Goal: Task Accomplishment & Management: Complete application form

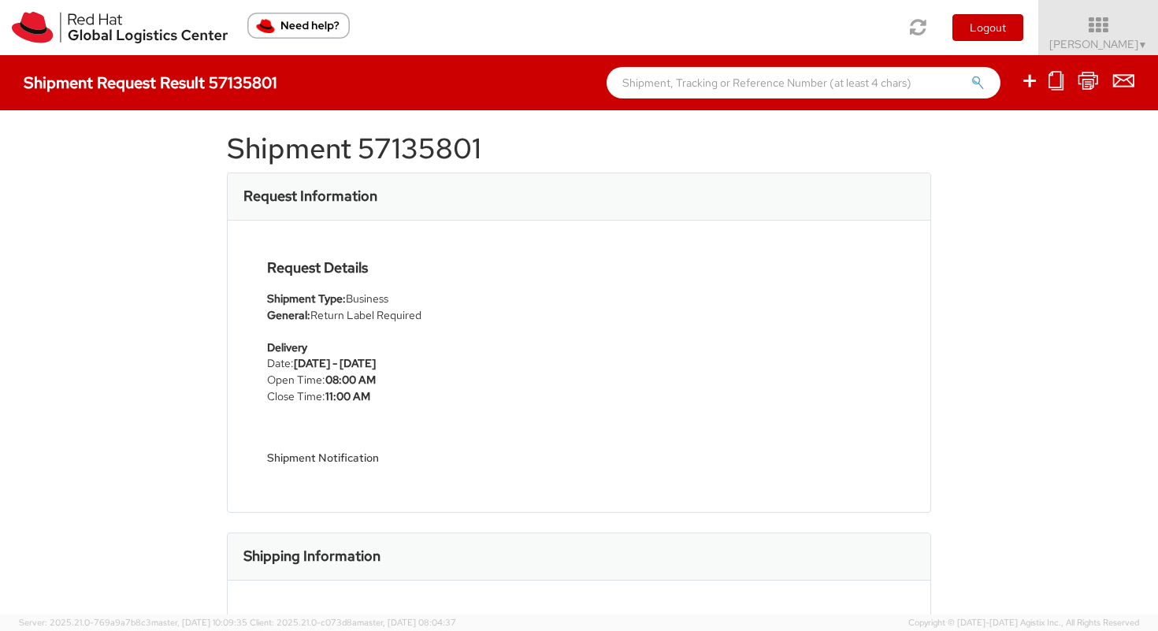
scroll to position [20, 0]
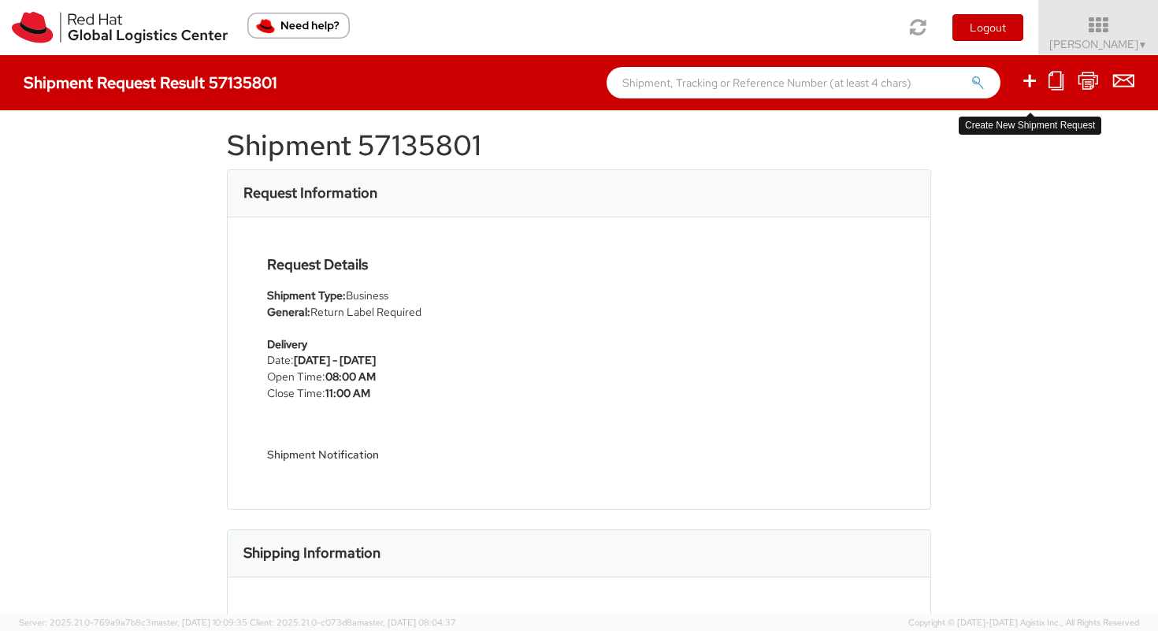
click at [1028, 83] on icon at bounding box center [1030, 81] width 19 height 20
select select
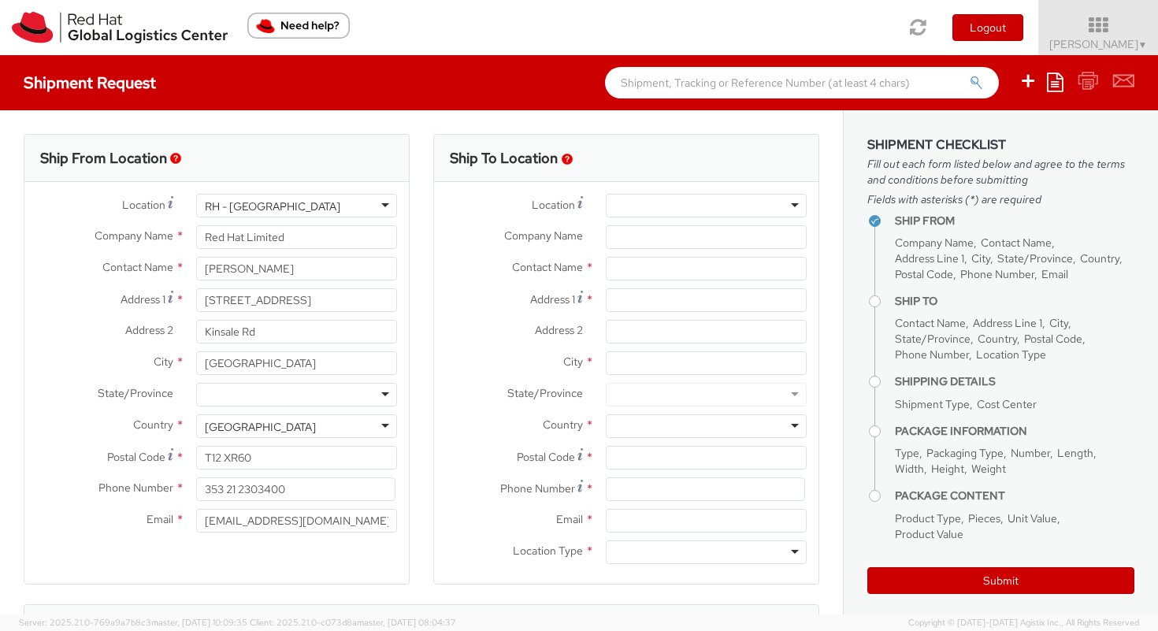
select select "764"
click at [658, 208] on div at bounding box center [706, 206] width 201 height 24
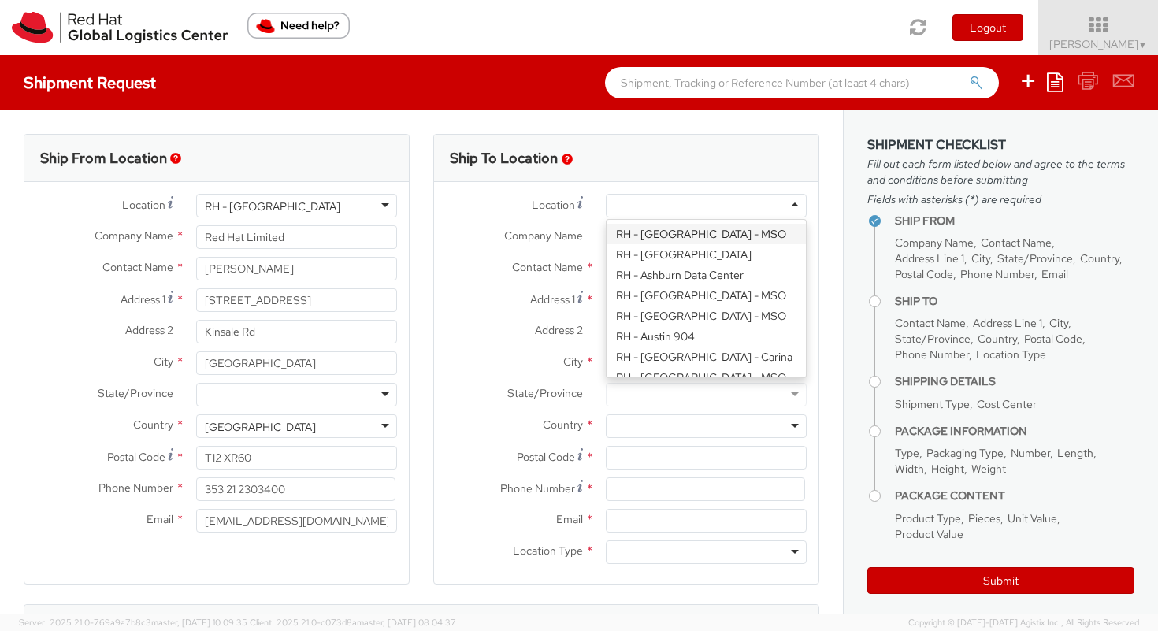
click at [568, 225] on label "Company Name *" at bounding box center [514, 235] width 160 height 20
click at [606, 225] on input "Company Name *" at bounding box center [706, 237] width 201 height 24
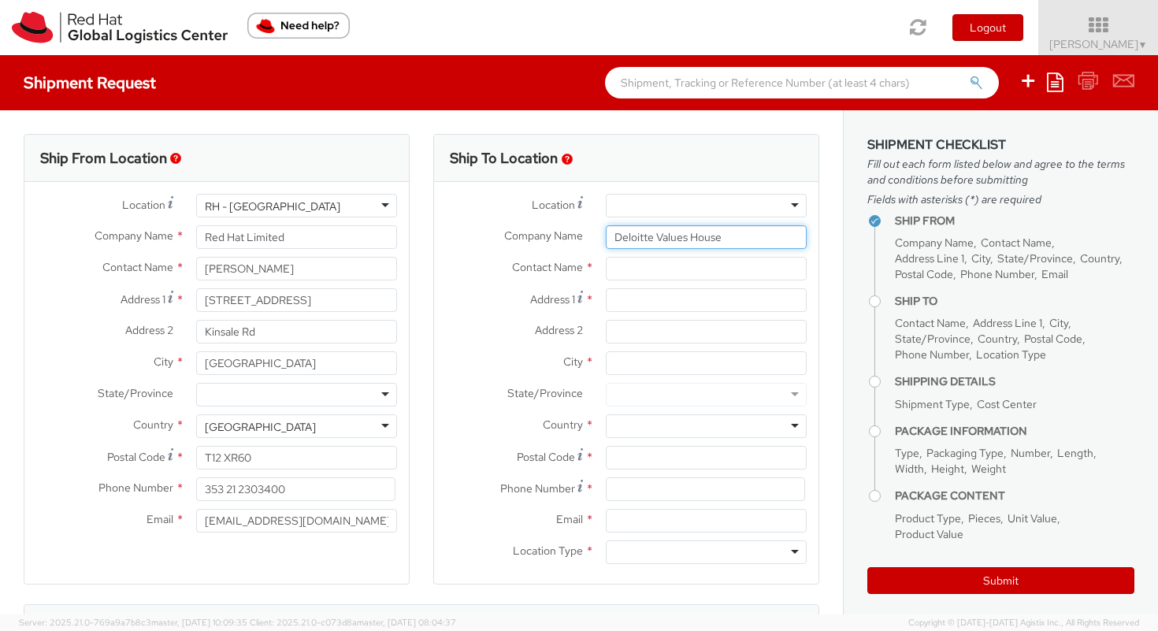
type input "Deloitte Values House"
click at [641, 266] on input "text" at bounding box center [706, 269] width 201 height 24
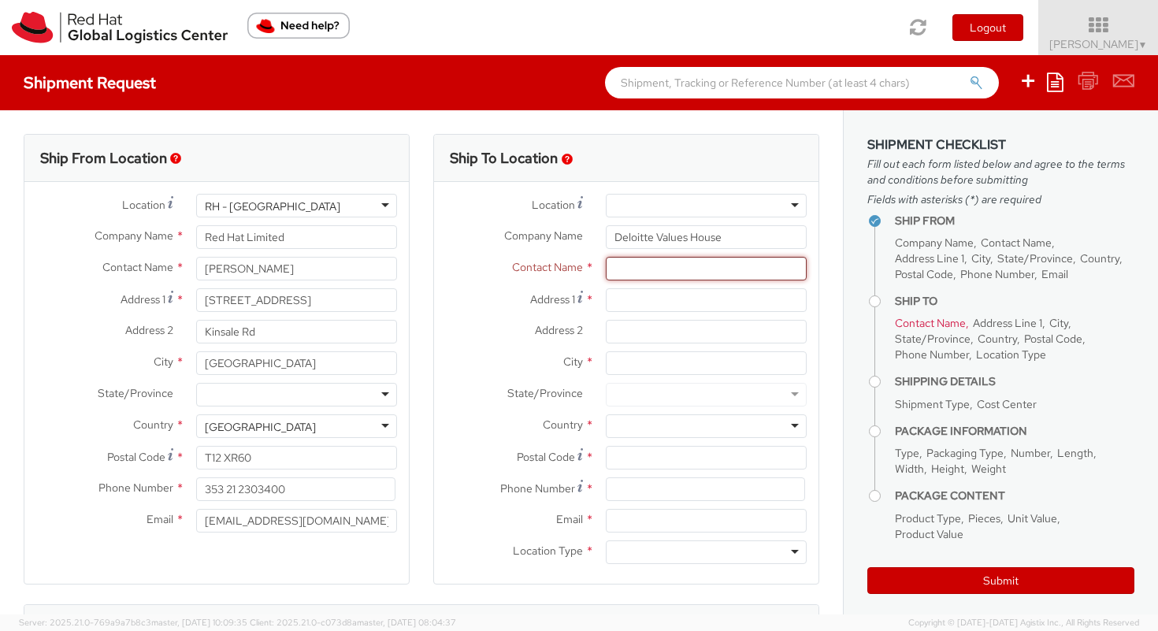
paste input "[PERSON_NAME]"
type input "[PERSON_NAME]"
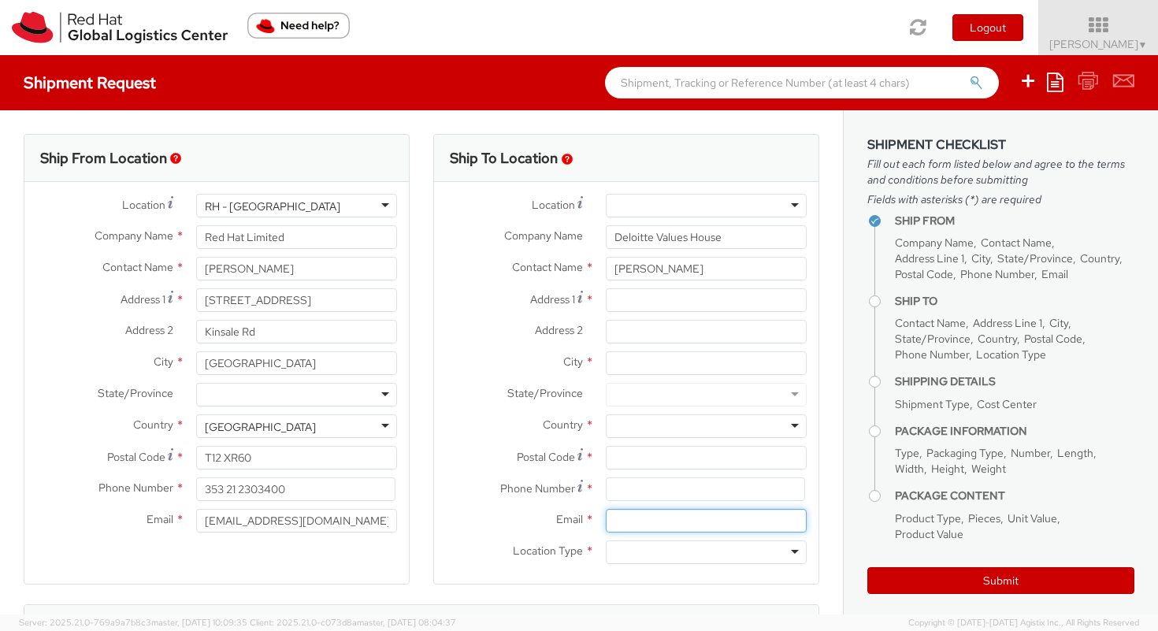
click at [632, 517] on input "Email *" at bounding box center [706, 521] width 201 height 24
paste input "[EMAIL_ADDRESS][DOMAIN_NAME]"
type input "[EMAIL_ADDRESS][DOMAIN_NAME]"
click at [641, 552] on div at bounding box center [706, 553] width 201 height 24
click at [642, 495] on input at bounding box center [705, 490] width 199 height 24
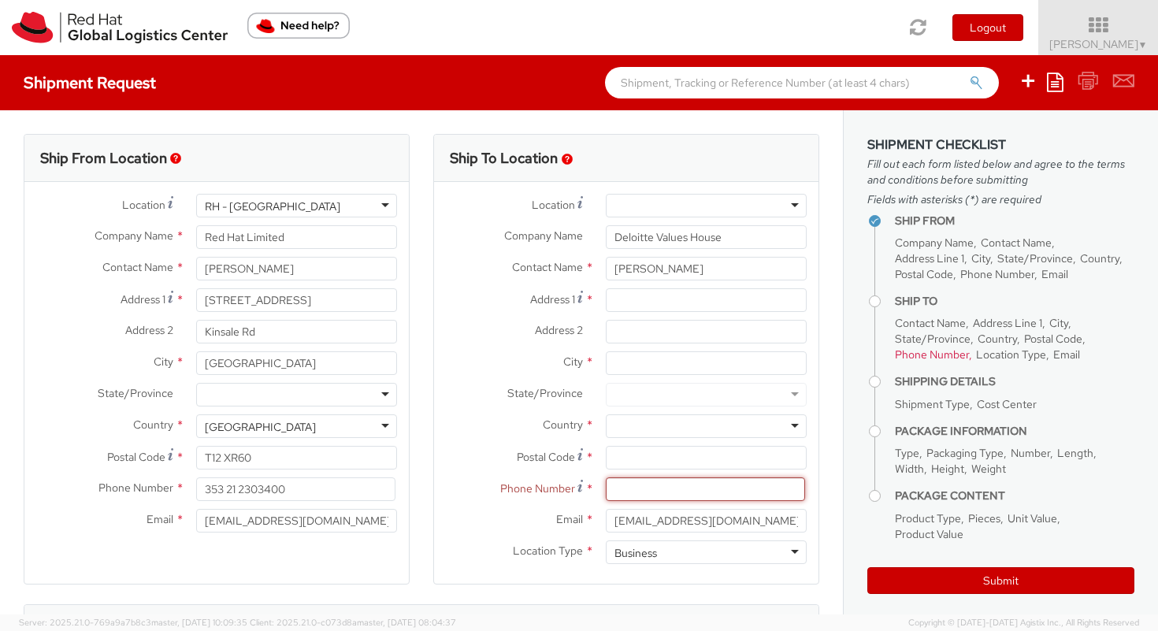
paste input "0212 366 60 00"
type input "0212 366 60 00"
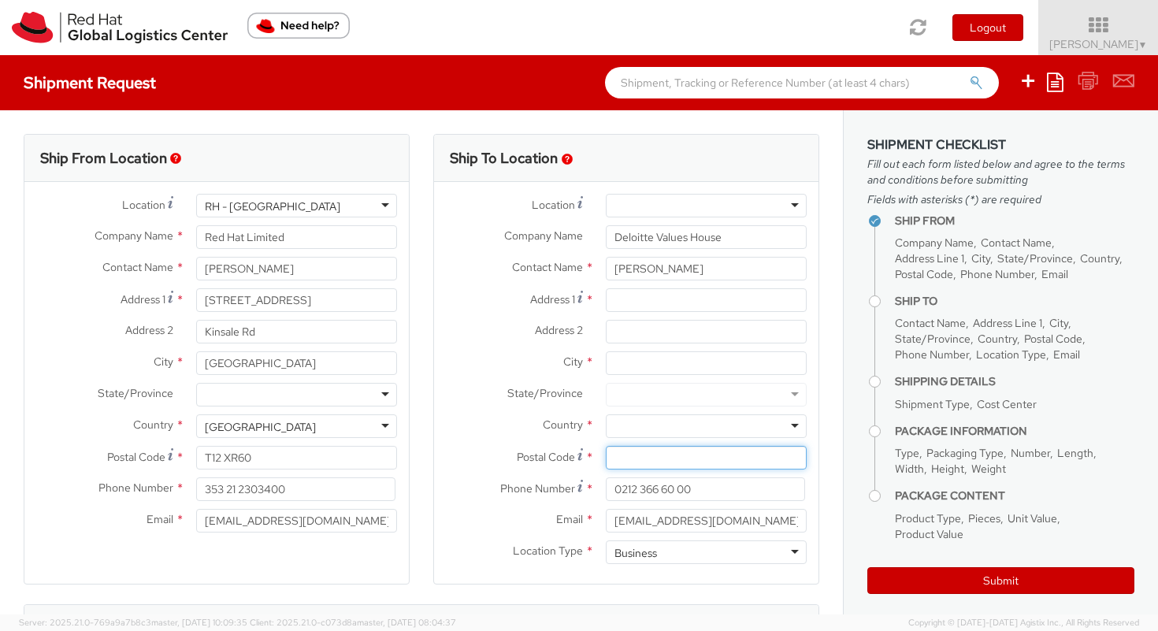
click at [631, 448] on input "Postal Code *" at bounding box center [706, 458] width 201 height 24
type input "34398"
click at [638, 426] on div at bounding box center [706, 427] width 201 height 24
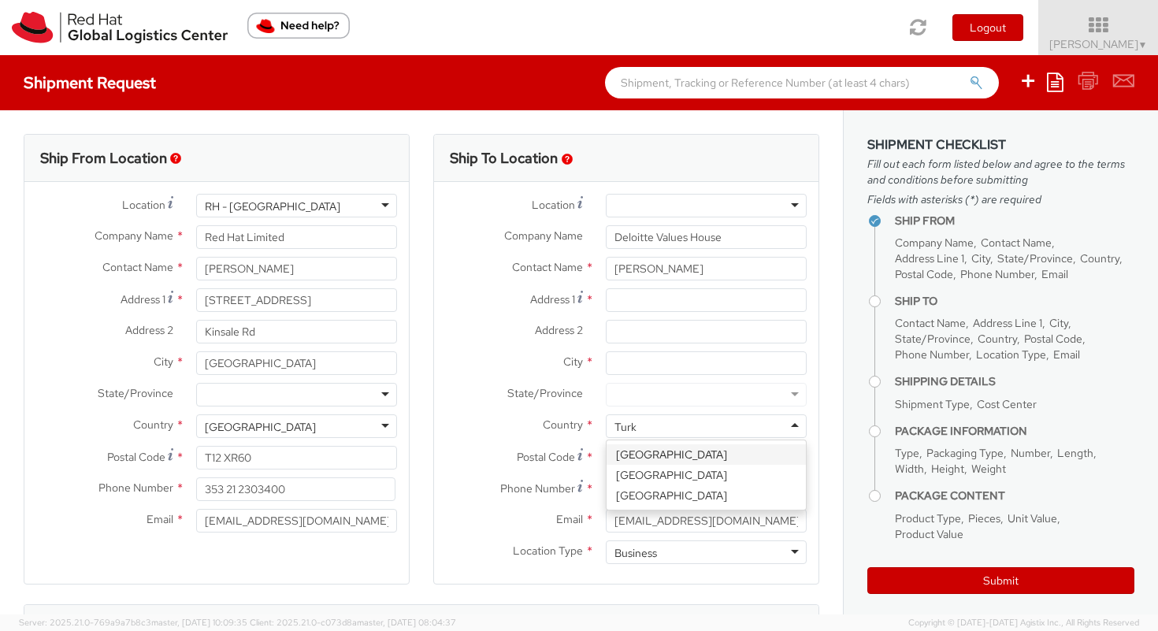
type input "Turke"
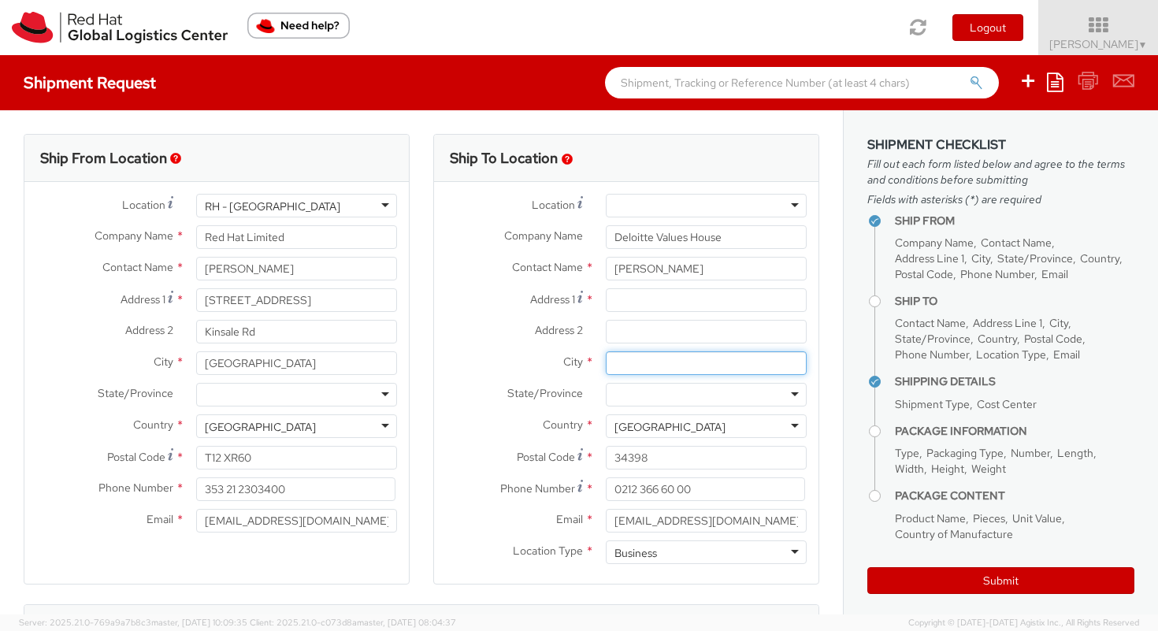
click at [638, 366] on input "City *" at bounding box center [706, 363] width 201 height 24
type input "[GEOGRAPHIC_DATA]"
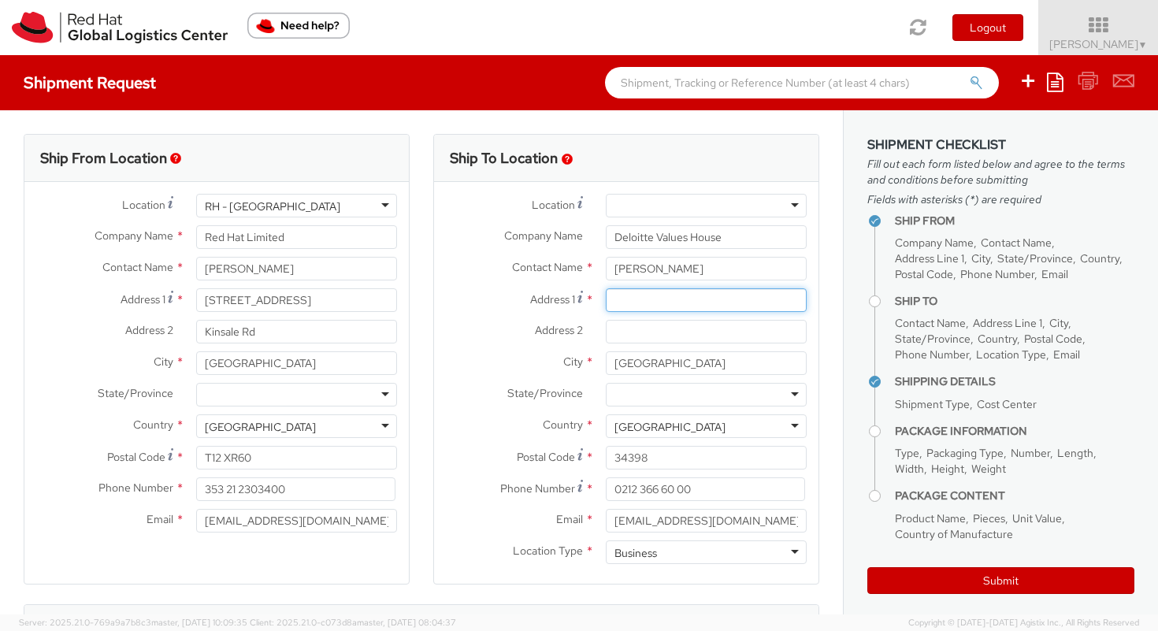
click at [638, 307] on input "Address 1 *" at bounding box center [706, 300] width 201 height 24
type input "M"
paste input "[PERSON_NAME][STREET_ADDRESS],"
type input "[PERSON_NAME][STREET_ADDRESS],"
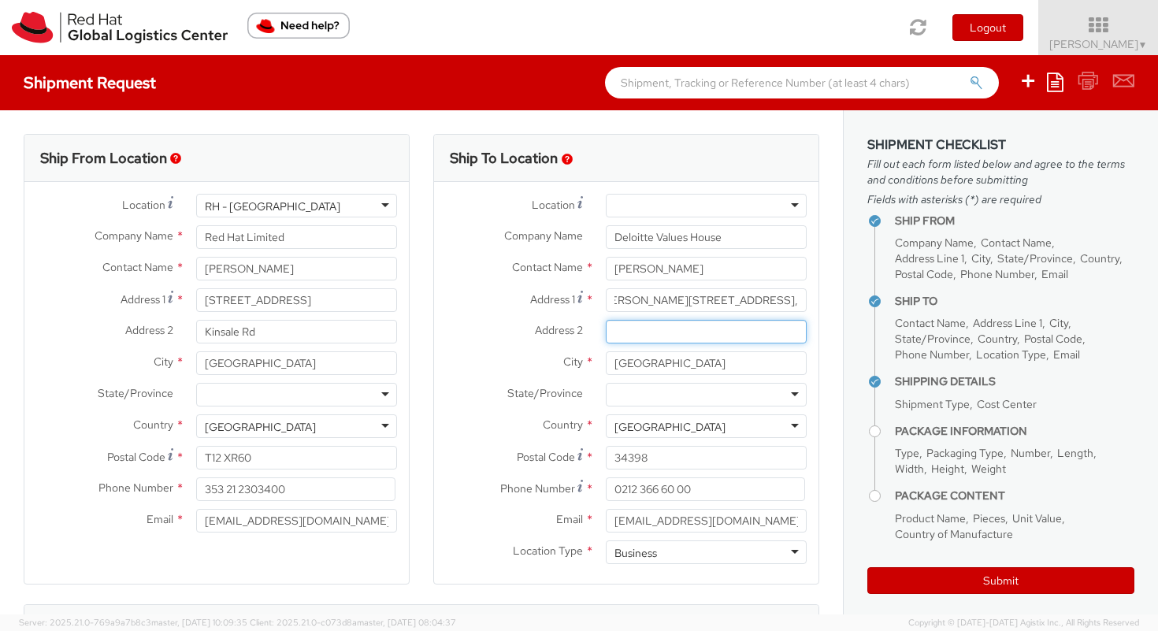
scroll to position [0, 0]
click at [677, 333] on input "Address 2 *" at bounding box center [706, 332] width 201 height 24
paste input "[PERSON_NAME][GEOGRAPHIC_DATA], 34398 Sarıyer"
type input "[PERSON_NAME][GEOGRAPHIC_DATA], 34398 Sarıyer"
click at [519, 363] on label "City *" at bounding box center [514, 361] width 160 height 20
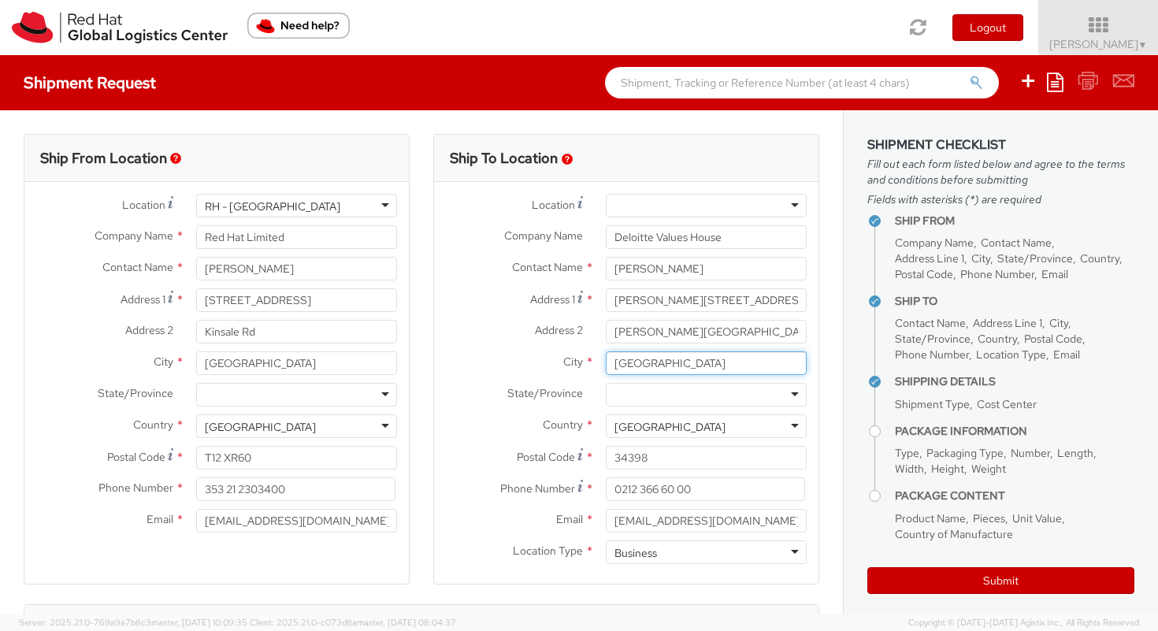
click at [606, 363] on input "[GEOGRAPHIC_DATA]" at bounding box center [706, 363] width 201 height 24
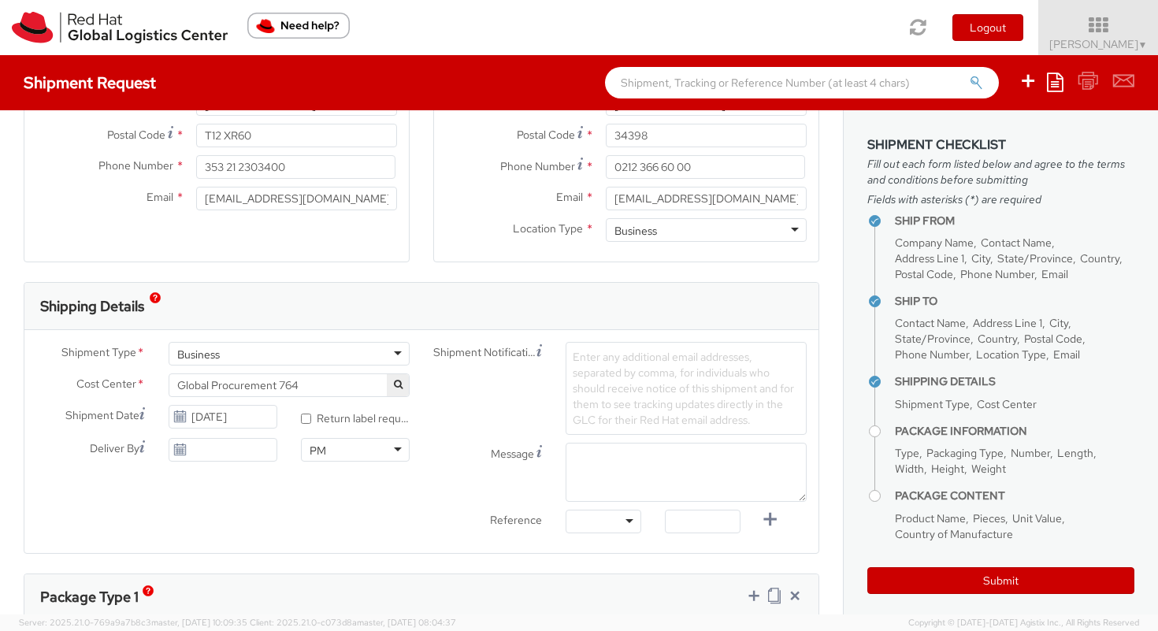
scroll to position [329, 0]
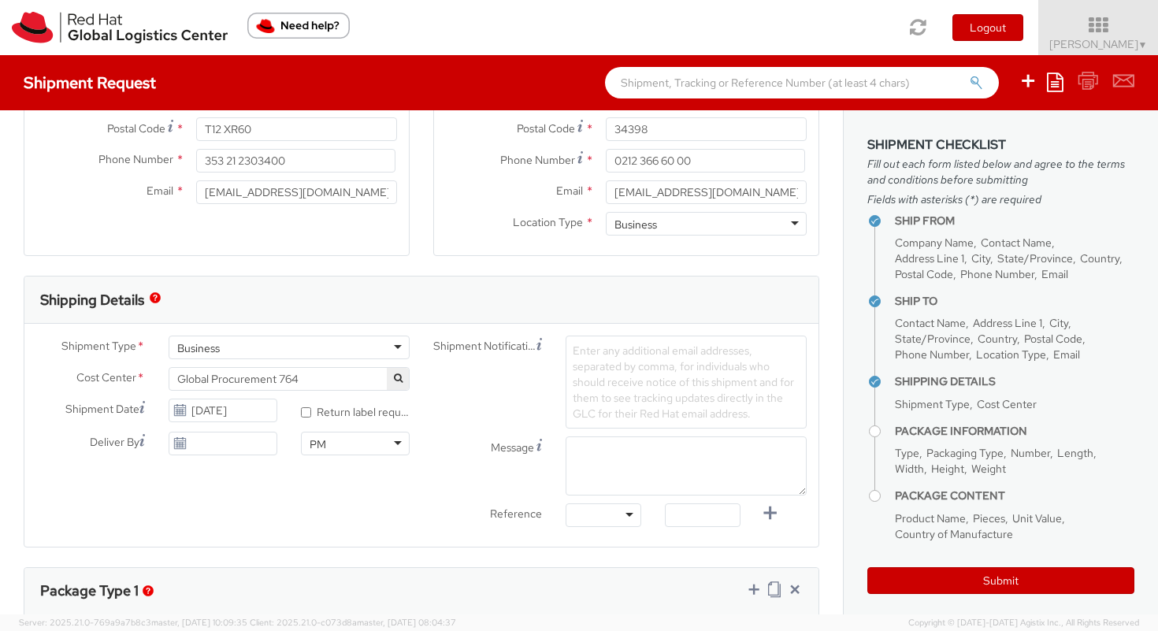
click at [307, 418] on label "* Return label required" at bounding box center [355, 411] width 109 height 18
click at [307, 418] on input "* Return label required" at bounding box center [306, 412] width 10 height 10
checkbox input "true"
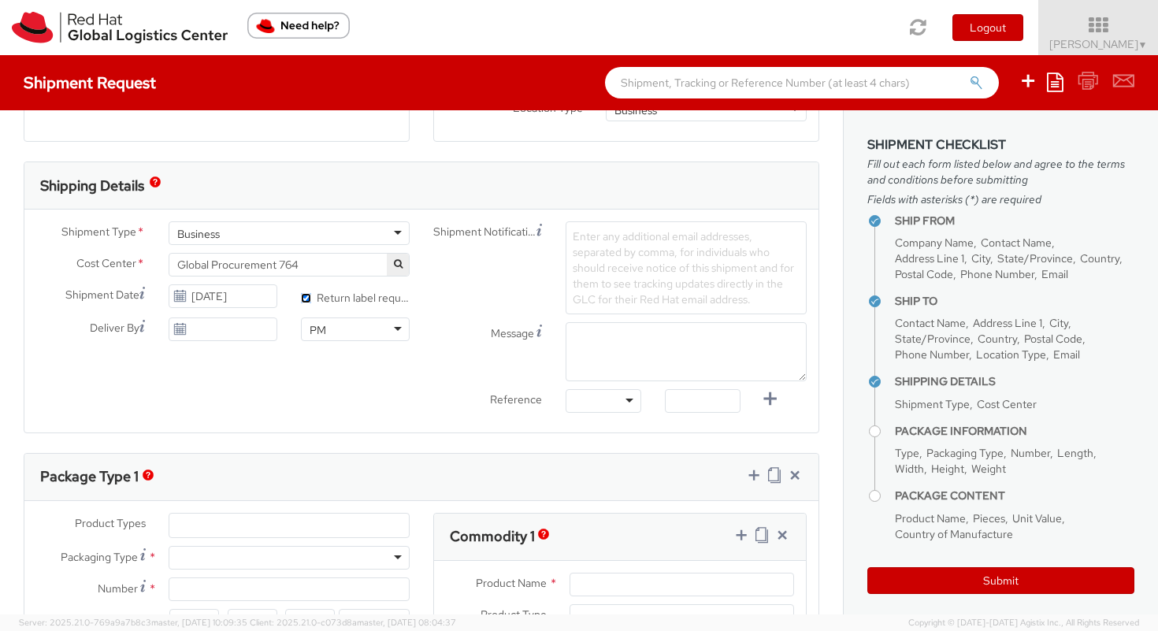
scroll to position [444, 0]
click at [618, 405] on div at bounding box center [604, 400] width 76 height 24
click at [453, 422] on div "Shipment Type * Business Business Business Cost Center * Global Procurement 764…" at bounding box center [421, 319] width 794 height 223
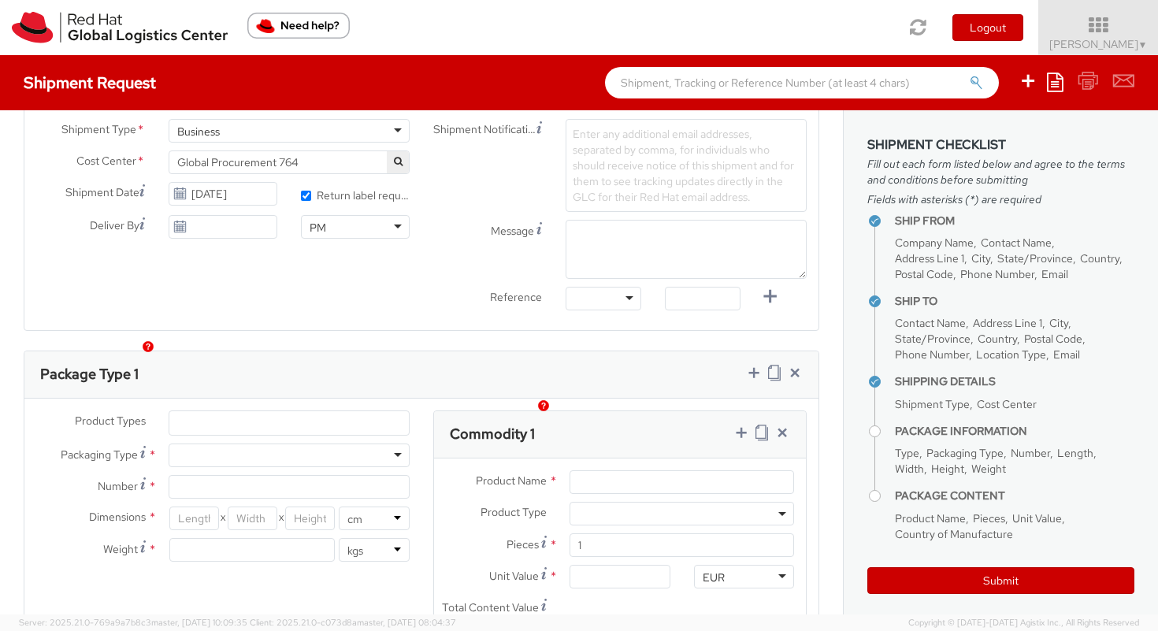
scroll to position [617, 0]
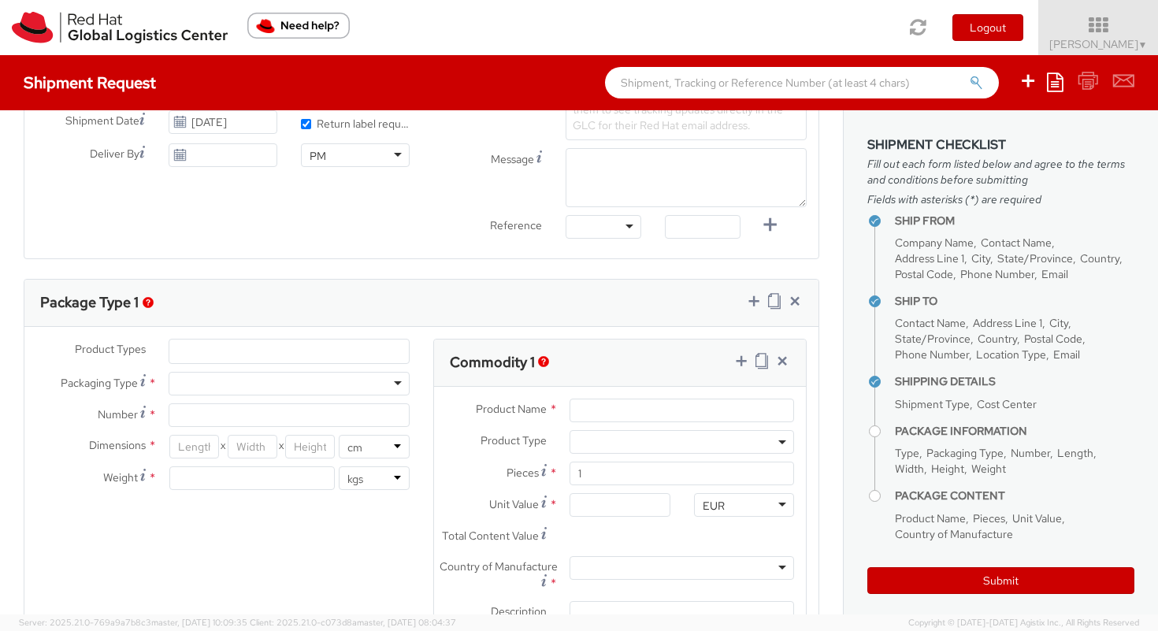
click at [302, 355] on ul at bounding box center [289, 352] width 240 height 24
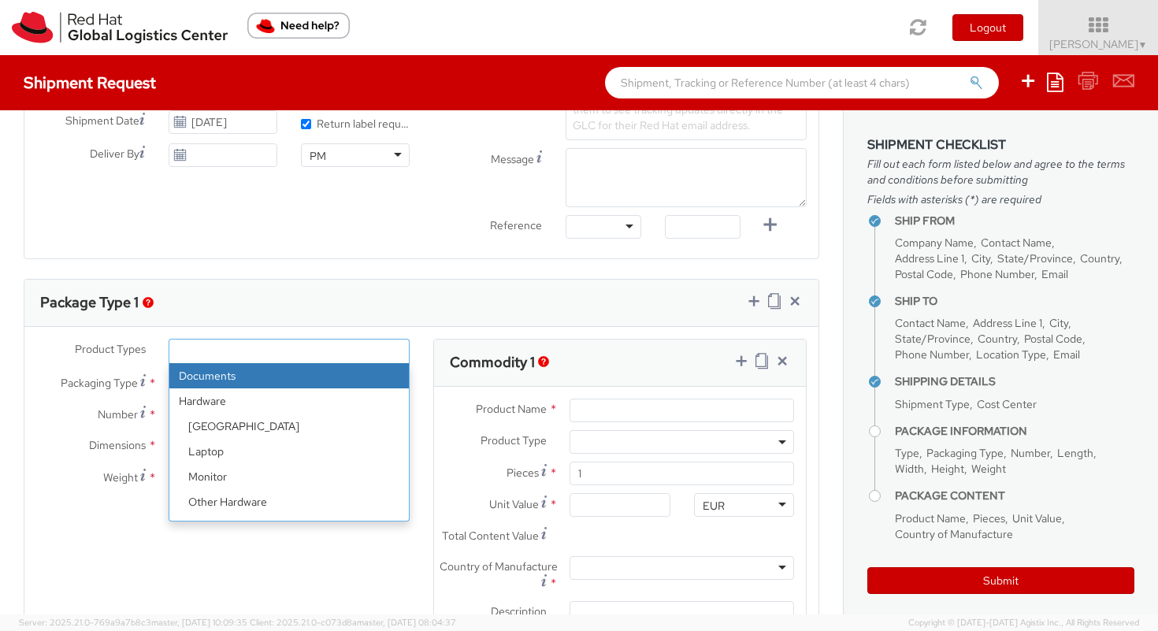
select select "DOCUMENT"
type input "Documents"
select select "DOCUMENT"
type input "1.00"
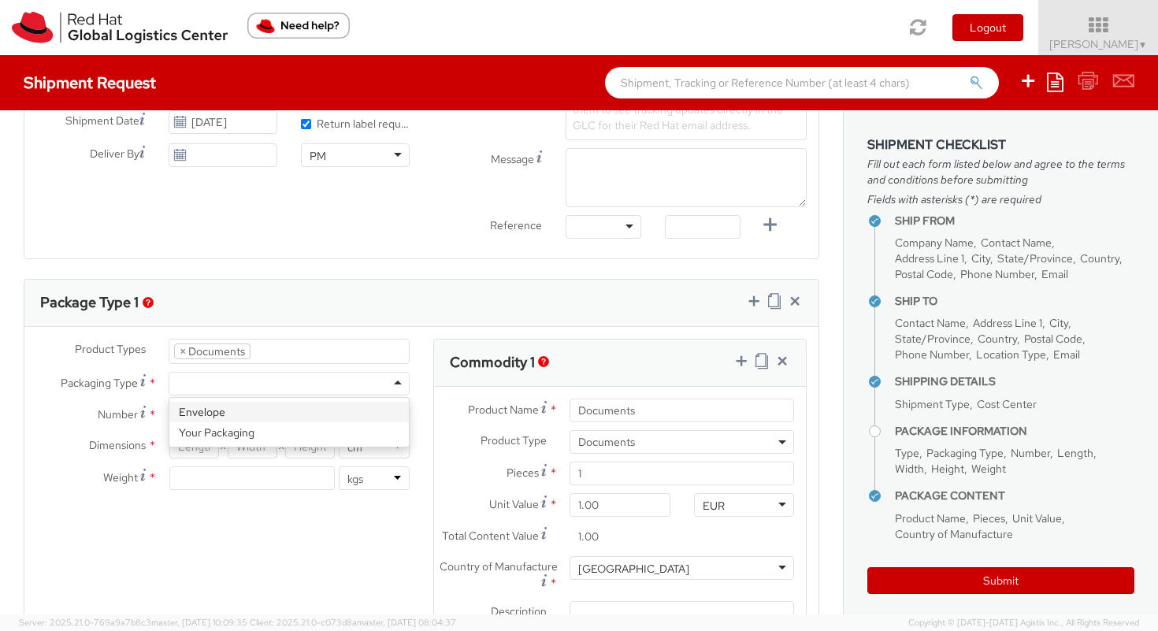
click at [279, 374] on div at bounding box center [289, 384] width 241 height 24
type input "1"
type input "24.13"
type input "31.75"
type input "0.64"
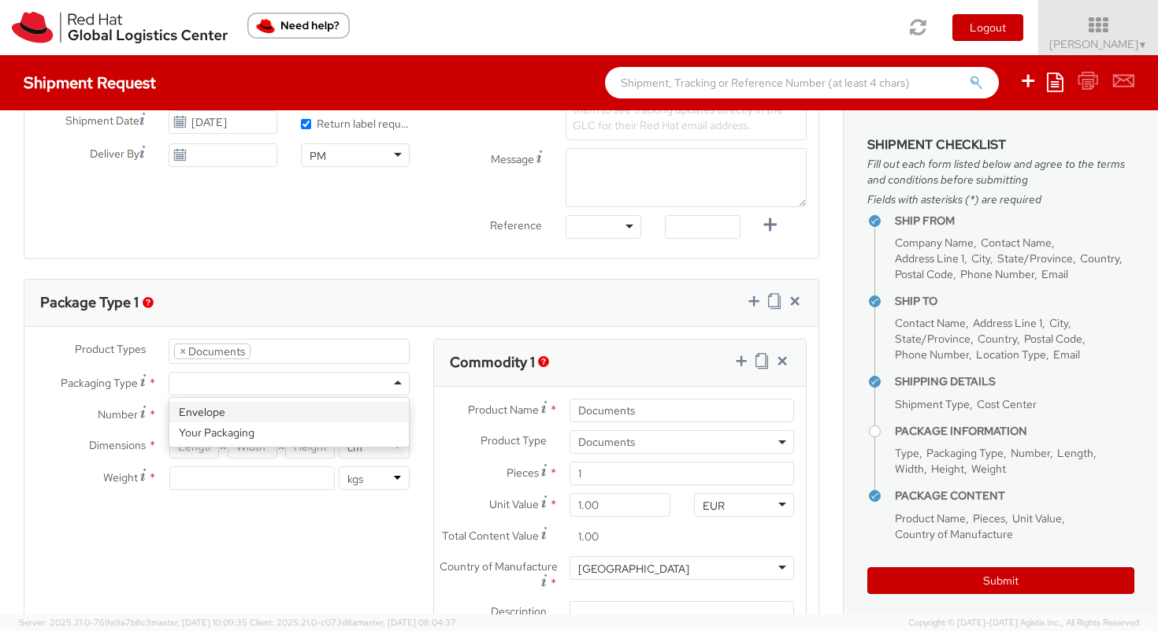
type input "0.5"
click at [345, 382] on div "Envelope" at bounding box center [289, 384] width 241 height 24
click at [426, 395] on agx-form-section "Commodity 1 Product Name * Documents Product Type * Documents Docking Station L…" at bounding box center [620, 512] width 397 height 346
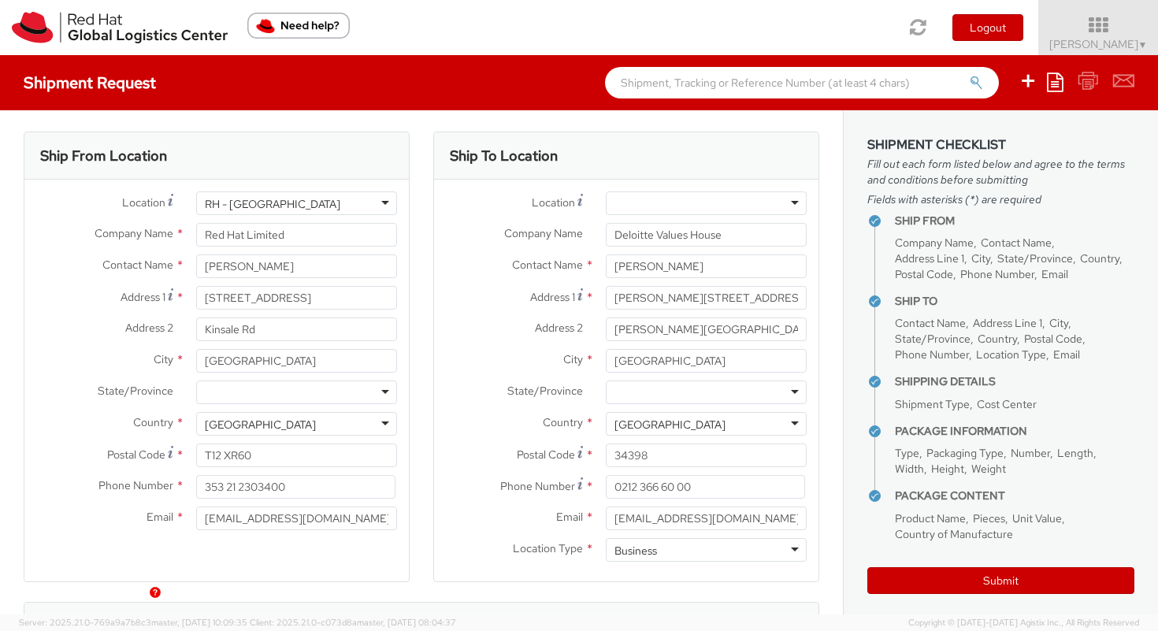
scroll to position [0, 0]
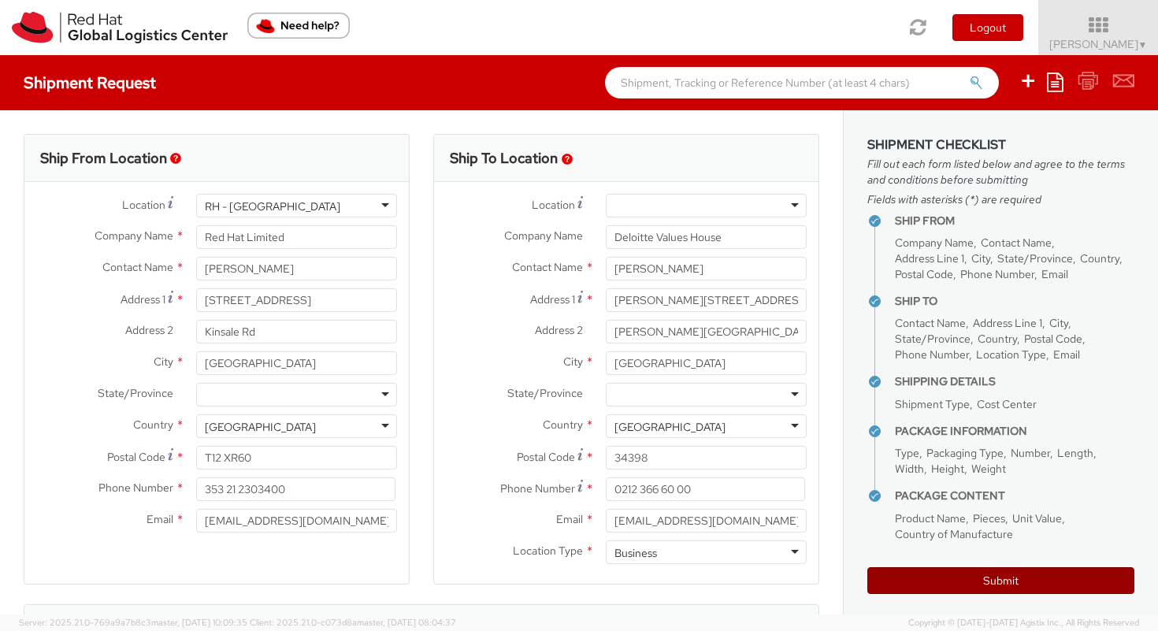
click at [894, 578] on button "Submit" at bounding box center [1001, 580] width 267 height 27
